Goal: Information Seeking & Learning: Check status

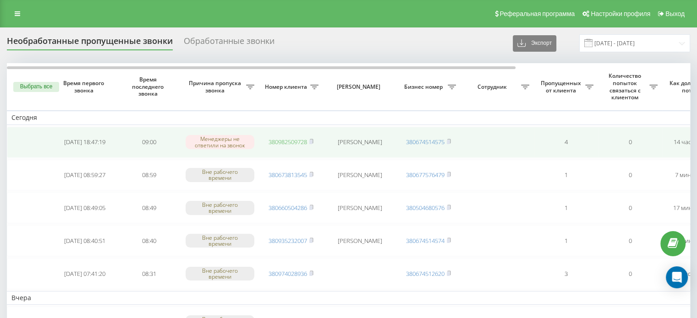
drag, startPoint x: 0, startPoint y: 0, endPoint x: 285, endPoint y: 140, distance: 317.0
click at [285, 140] on link "380982509728" at bounding box center [288, 142] width 38 height 8
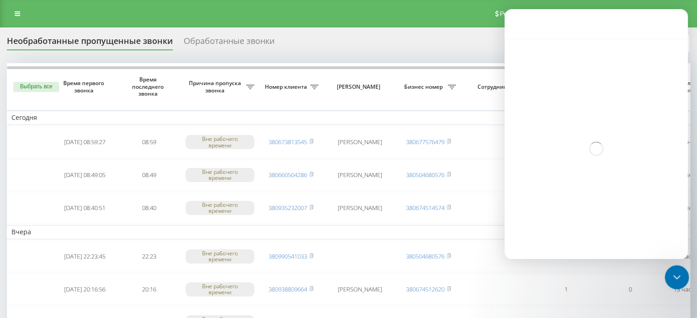
click at [673, 277] on icon "Закрити програму для спілкування Intercom" at bounding box center [675, 276] width 11 height 11
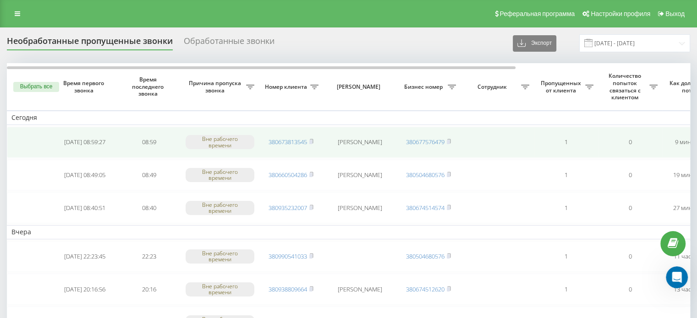
scroll to position [1522, 0]
click at [272, 141] on link "380673813545" at bounding box center [288, 142] width 38 height 8
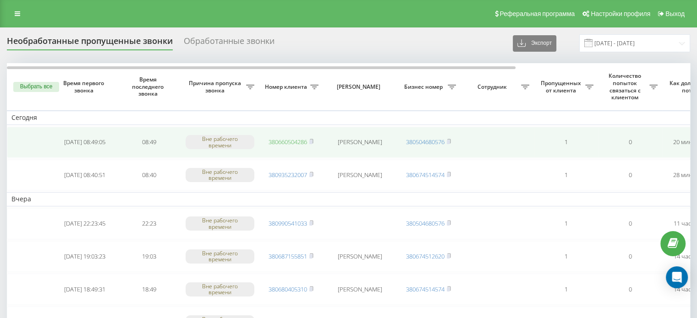
click at [295, 144] on link "380660504286" at bounding box center [288, 142] width 38 height 8
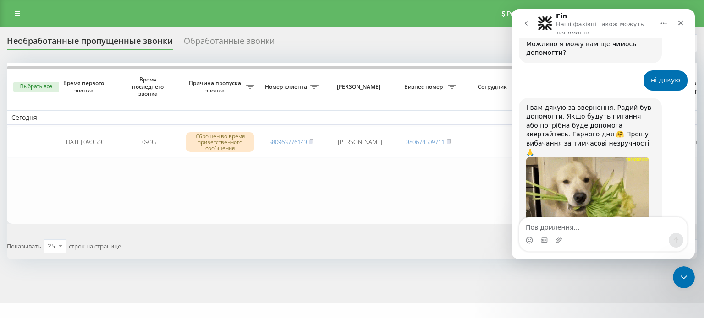
scroll to position [1522, 0]
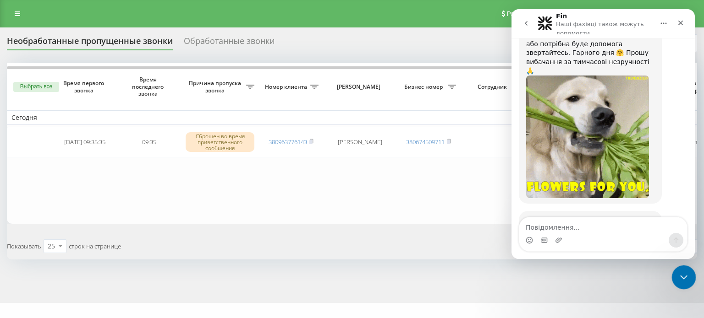
click at [674, 276] on div "Закрити програму для спілкування Intercom" at bounding box center [682, 276] width 22 height 22
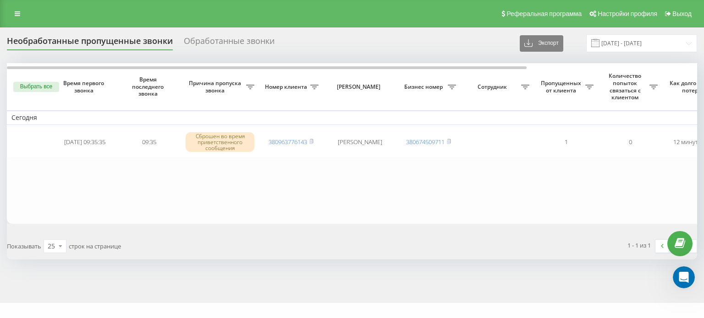
scroll to position [1522, 0]
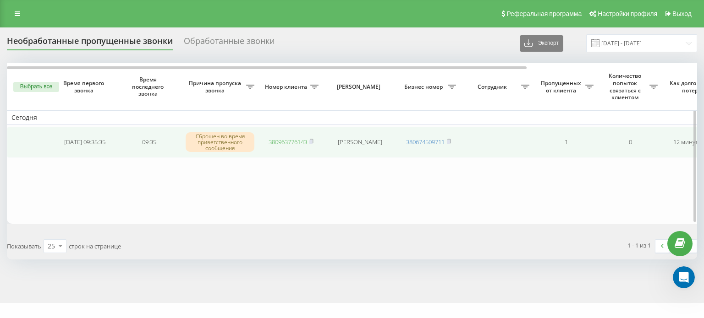
click at [280, 140] on link "380963776143" at bounding box center [288, 142] width 38 height 8
